Goal: Task Accomplishment & Management: Manage account settings

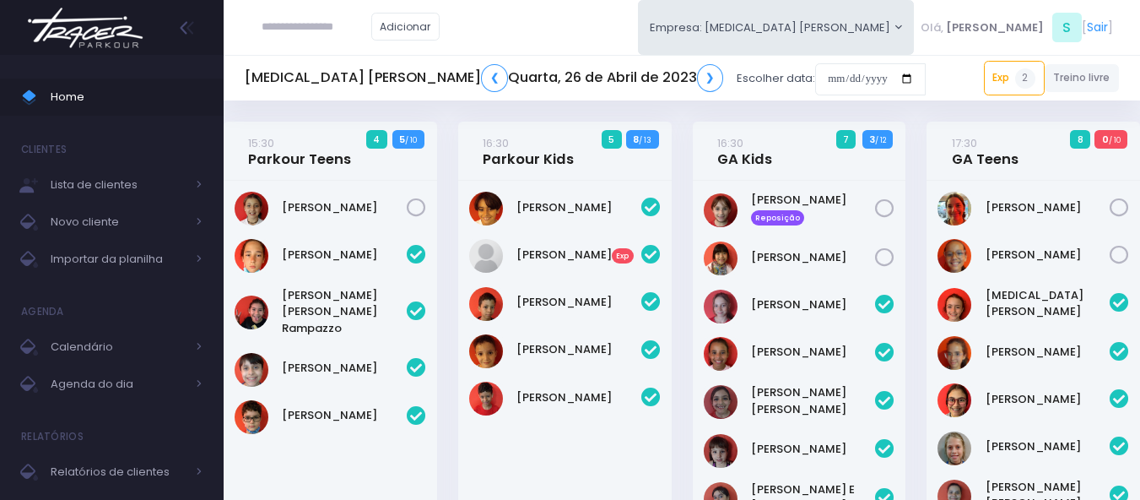
click at [98, 32] on img at bounding box center [85, 27] width 128 height 59
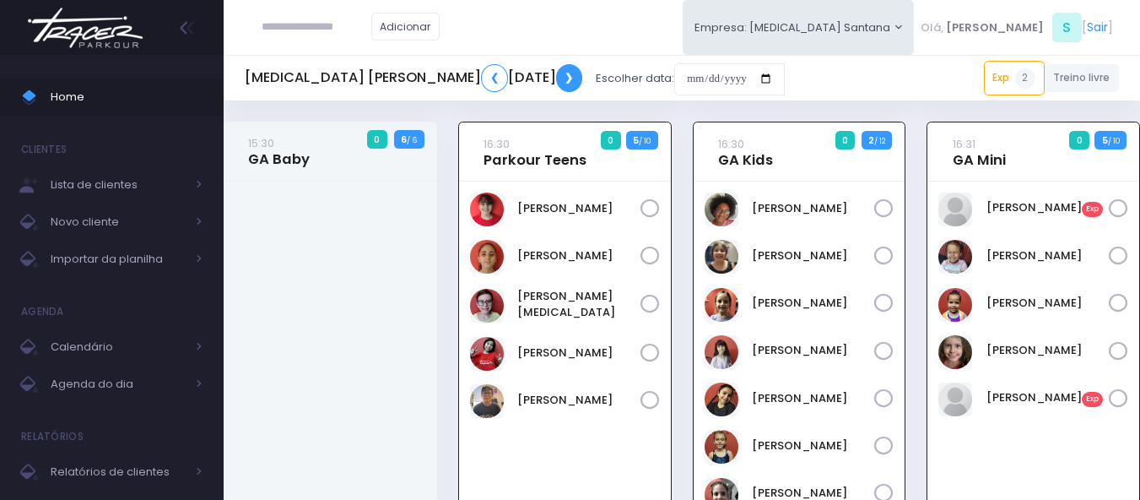
click at [571, 80] on link "❯" at bounding box center [569, 78] width 27 height 28
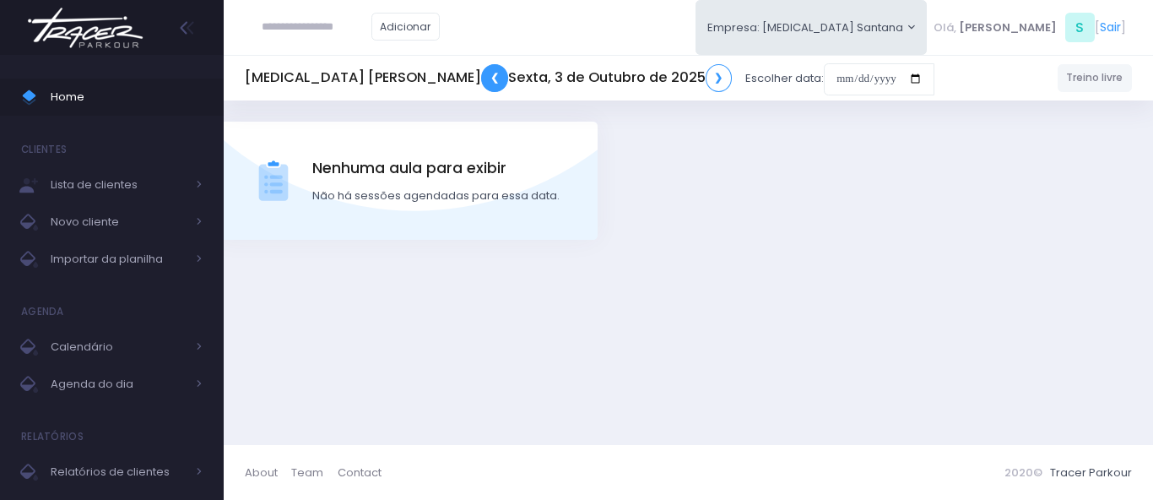
click at [481, 78] on link "❮" at bounding box center [494, 78] width 27 height 28
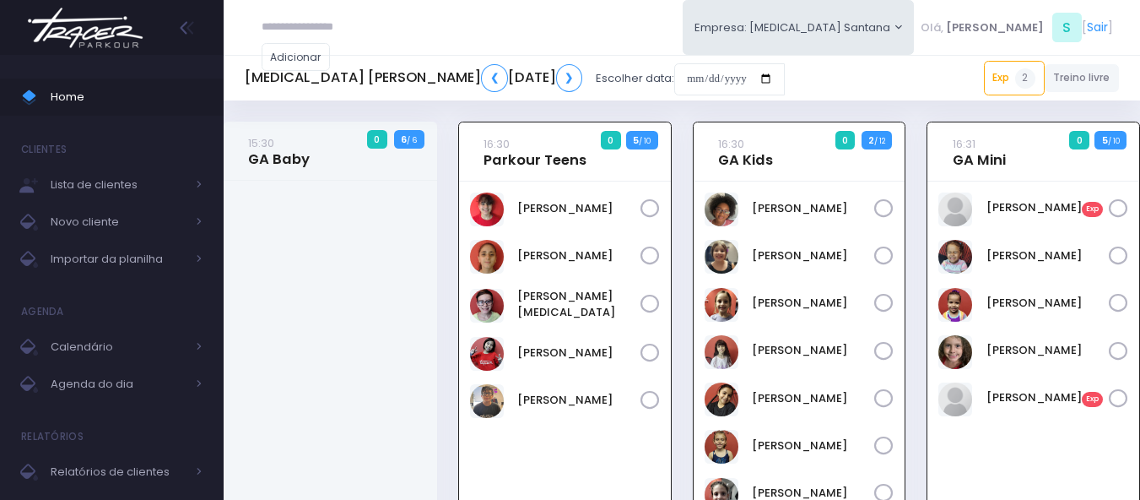
scroll to position [122, 0]
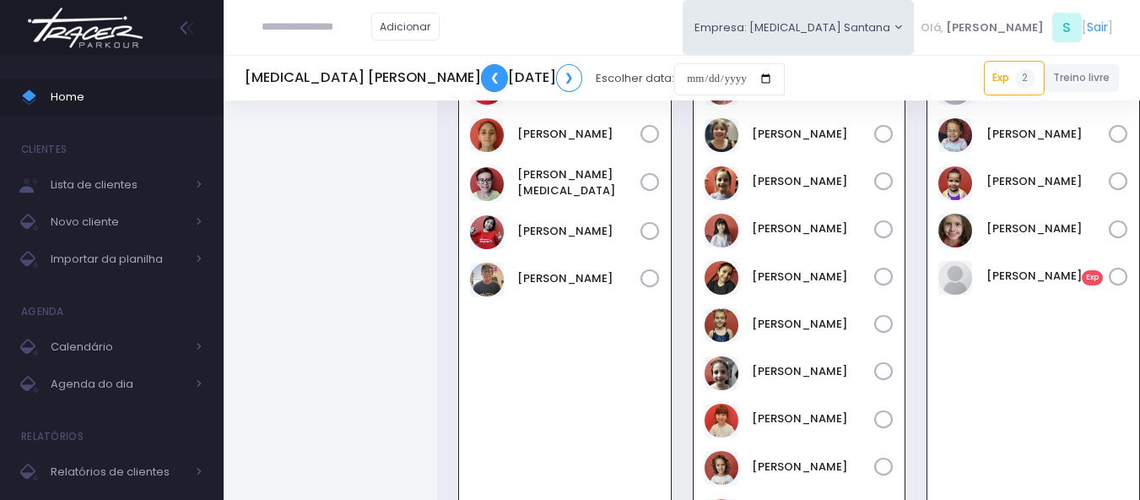
click at [481, 78] on link "❮" at bounding box center [494, 78] width 27 height 28
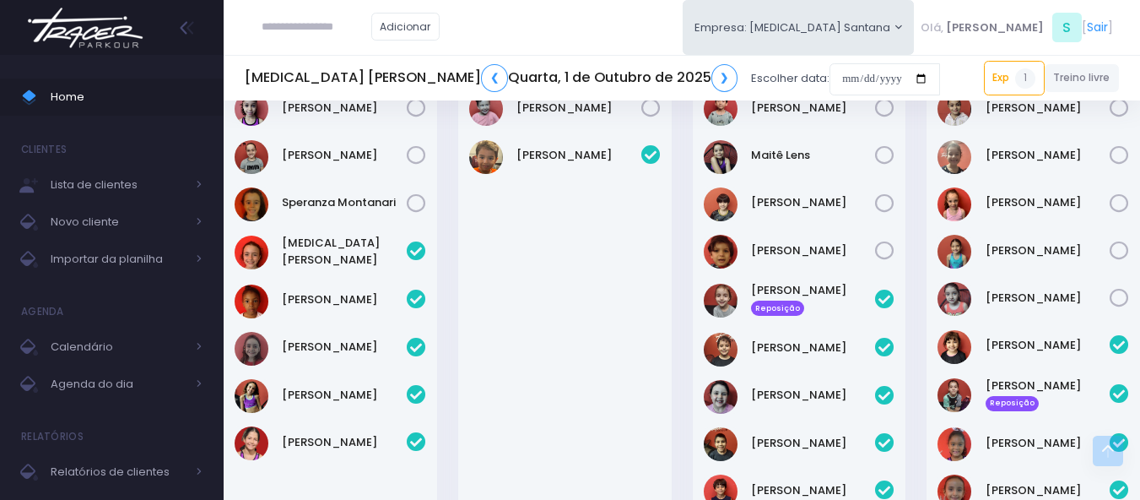
scroll to position [338, 0]
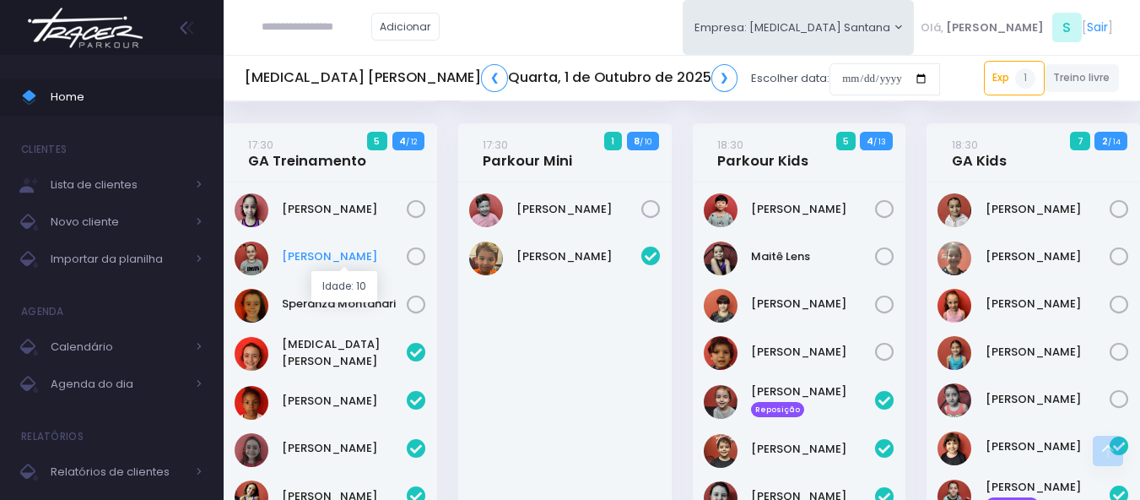
click at [295, 255] on link "Maite Magri" at bounding box center [344, 256] width 125 height 17
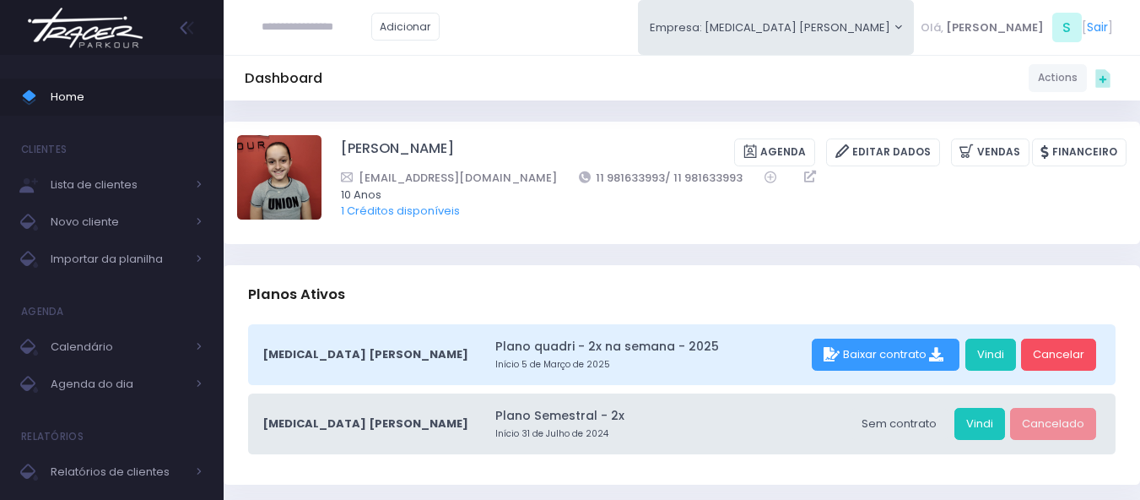
click at [401, 231] on div "Maite Magri Loureiro Agenda Editar Dados Vendas Financeiro 10 Anos" at bounding box center [682, 183] width 917 height 122
drag, startPoint x: 425, startPoint y: 266, endPoint x: 363, endPoint y: 256, distance: 62.4
click at [396, 70] on div "Dashboard Actions Choose Label: Customer Partner Suplier Member Staff Add new" at bounding box center [682, 78] width 917 height 32
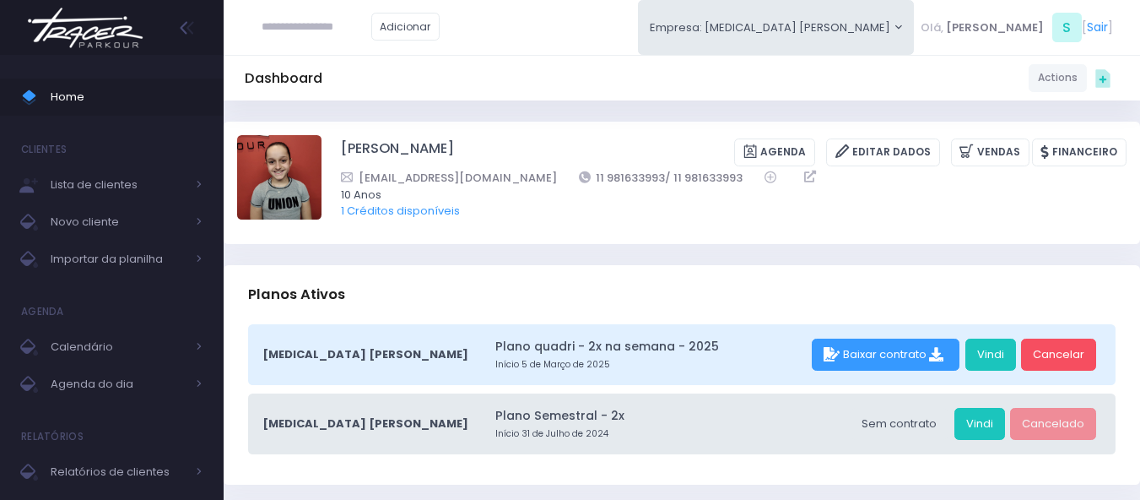
click at [404, 146] on link "Maite Magri Loureiro" at bounding box center [397, 152] width 113 height 28
click at [885, 157] on link "Editar Dados" at bounding box center [883, 152] width 114 height 28
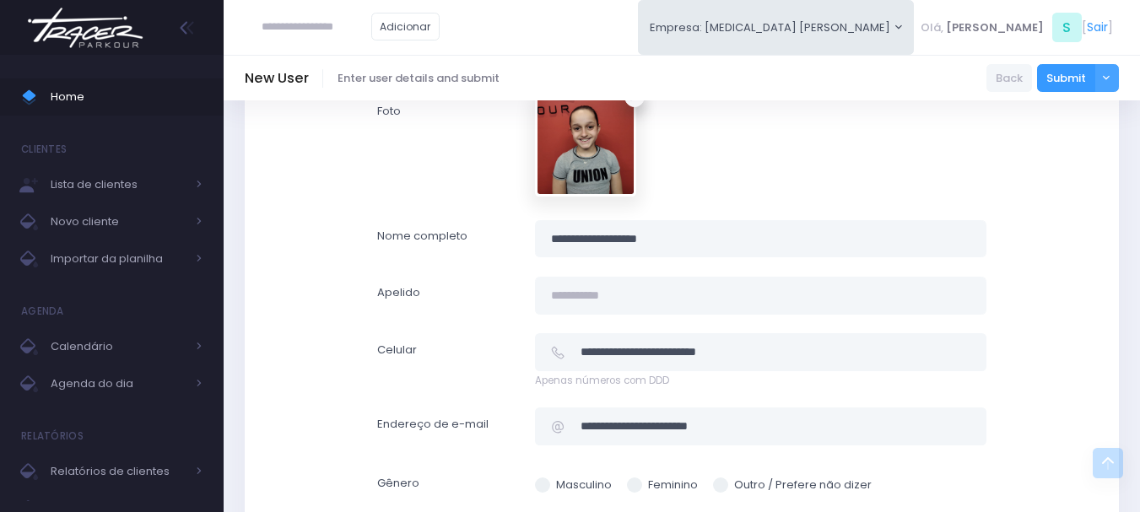
scroll to position [169, 0]
